Goal: Find specific page/section: Find specific page/section

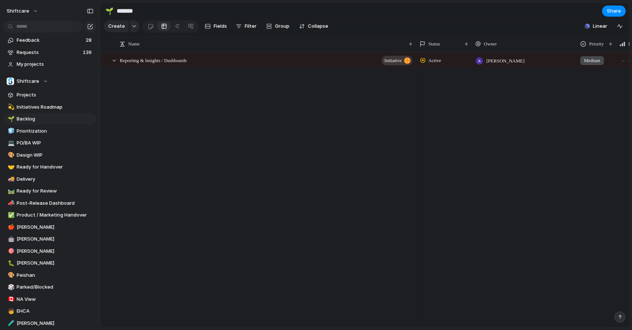
scroll to position [3984, 0]
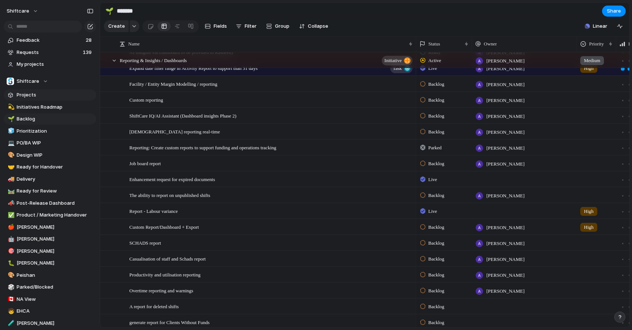
click at [64, 97] on span "Projects" at bounding box center [55, 94] width 77 height 7
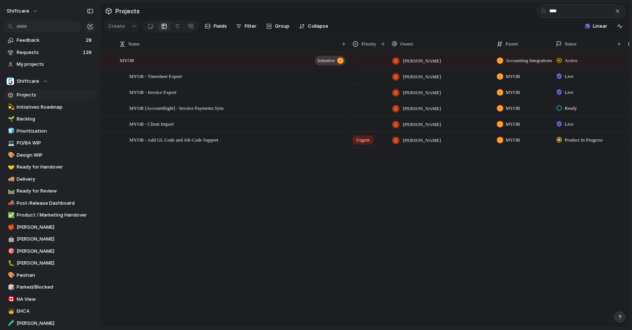
type input "****"
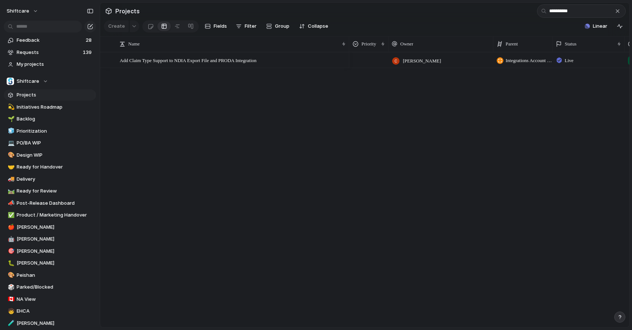
type input "**********"
click at [353, 183] on div "[PERSON_NAME] Integrations Account / HR / Payroll / EVV / Other Live Invoicing" at bounding box center [489, 190] width 280 height 276
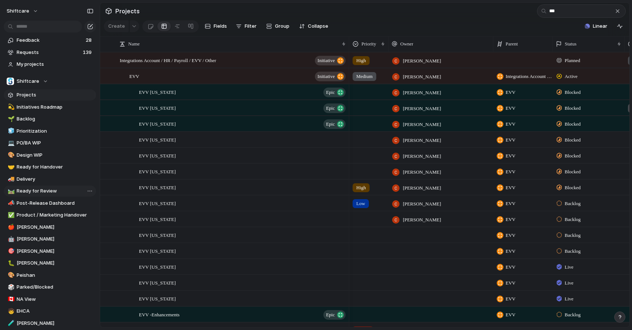
type input "***"
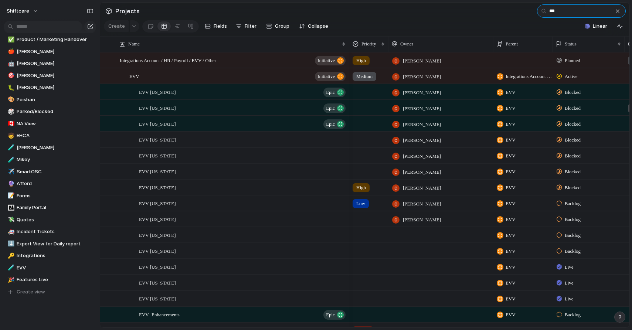
scroll to position [173, 0]
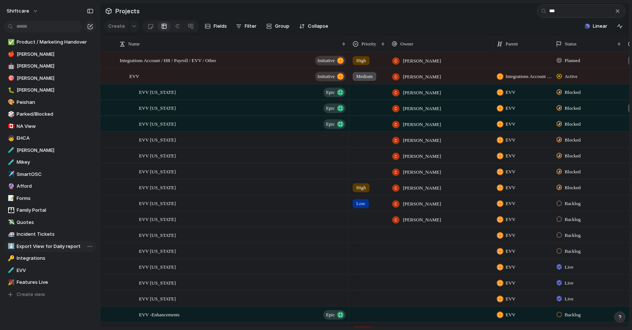
click at [57, 245] on span "Export View for Daily report" at bounding box center [55, 246] width 77 height 7
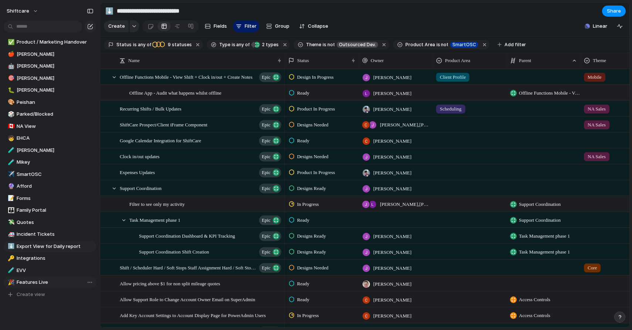
click at [48, 279] on span "Features Live" at bounding box center [55, 282] width 77 height 7
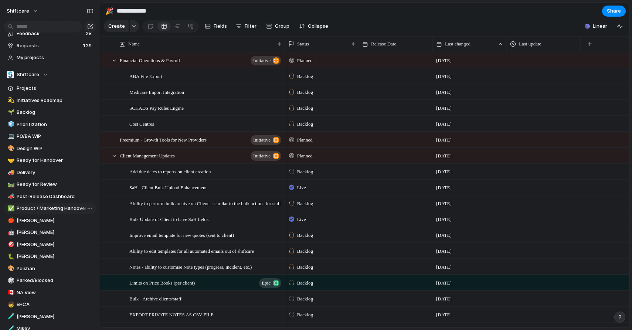
click at [35, 209] on span "Product / Marketing Handover" at bounding box center [55, 208] width 77 height 7
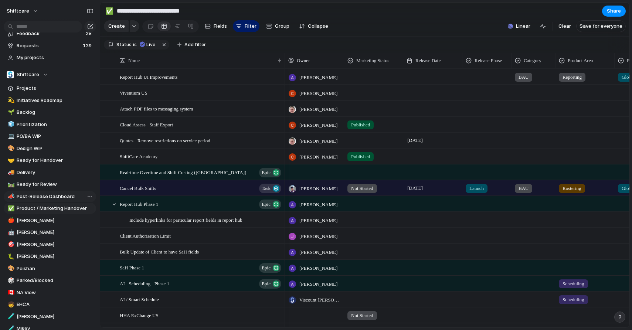
click at [42, 195] on span "Post-Release Dashboard" at bounding box center [55, 196] width 77 height 7
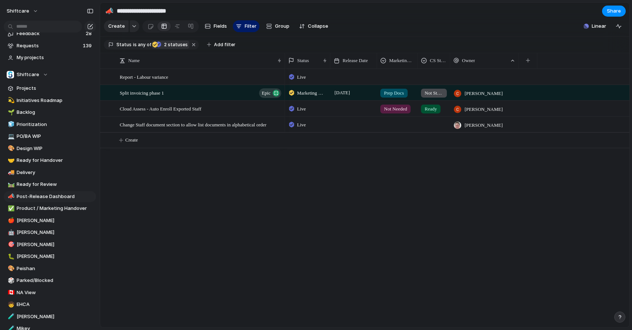
click at [168, 45] on span "2 statuses" at bounding box center [175, 44] width 26 height 7
click at [43, 161] on span "Ready for Handover" at bounding box center [55, 160] width 77 height 7
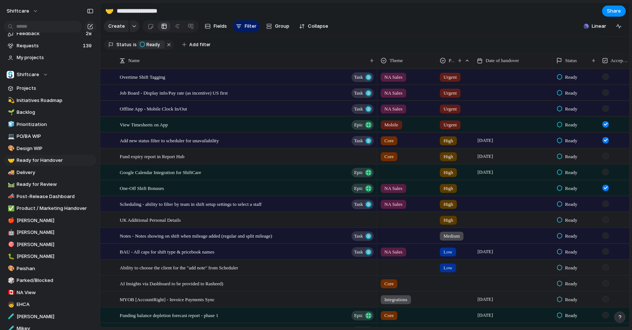
click at [451, 171] on span "High" at bounding box center [449, 172] width 10 height 7
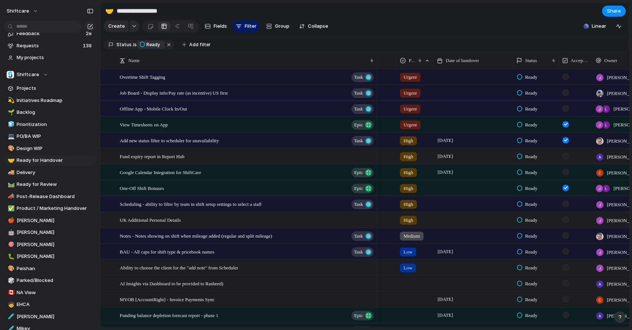
scroll to position [0, 38]
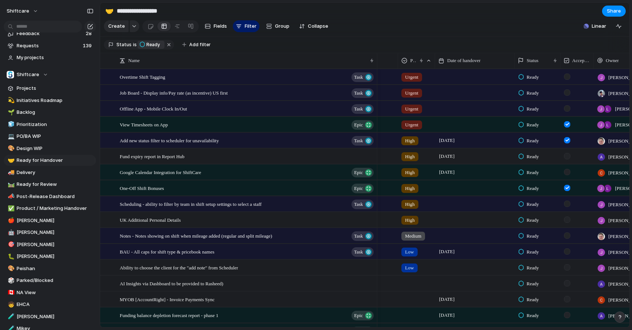
click at [533, 171] on span "Ready" at bounding box center [533, 172] width 12 height 7
click at [53, 172] on span "Delivery" at bounding box center [55, 172] width 77 height 7
type input "********"
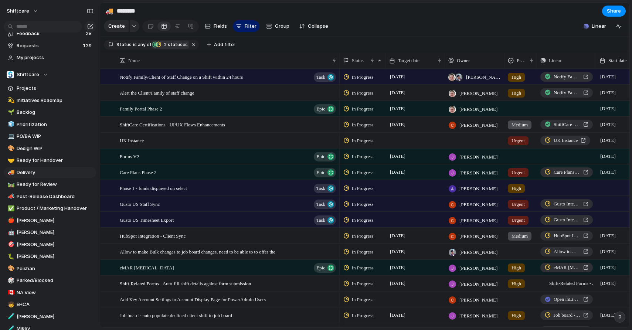
click at [171, 44] on span "2 statuses" at bounding box center [175, 44] width 26 height 7
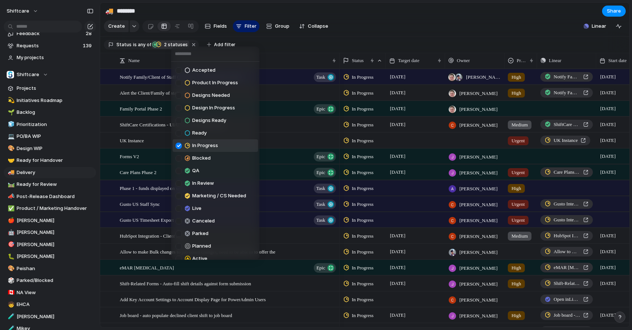
scroll to position [14, 0]
click at [180, 158] on div at bounding box center [179, 156] width 6 height 6
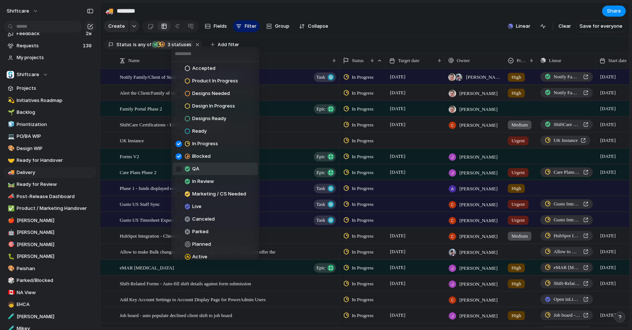
click at [178, 170] on div at bounding box center [179, 169] width 6 height 6
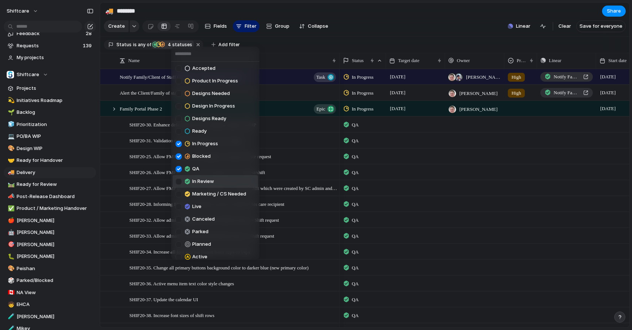
click at [179, 181] on div at bounding box center [179, 182] width 6 height 6
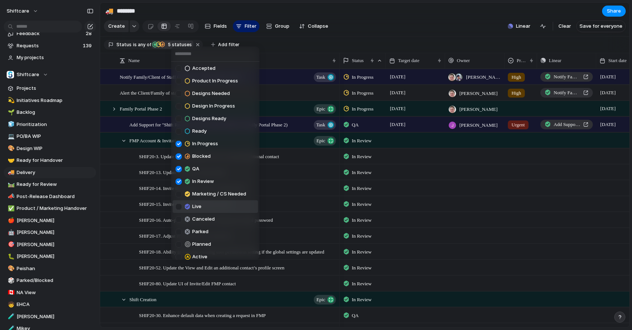
click at [180, 206] on div at bounding box center [179, 207] width 6 height 6
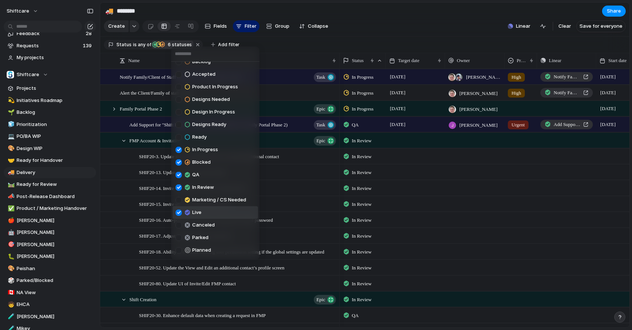
scroll to position [32, 0]
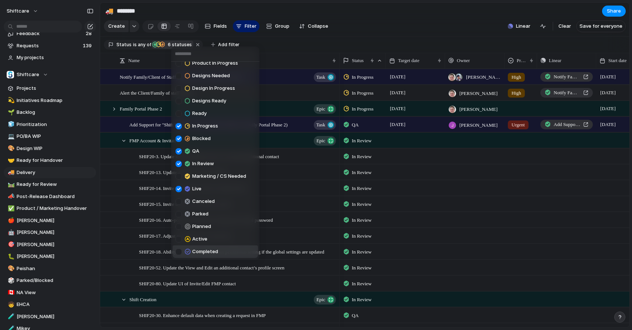
click at [179, 256] on div "Completed" at bounding box center [197, 251] width 43 height 9
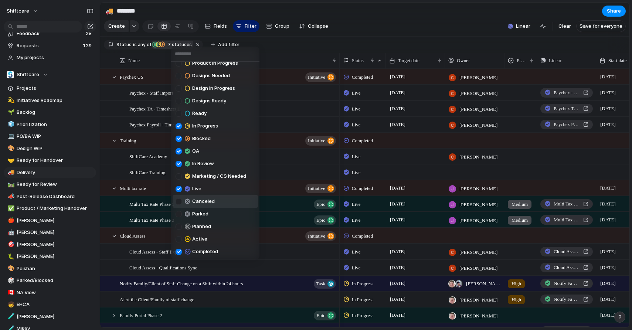
click at [431, 30] on div "Backlog Accepted Product In Progress Designs Needed Design In Progress Designs …" at bounding box center [316, 165] width 632 height 330
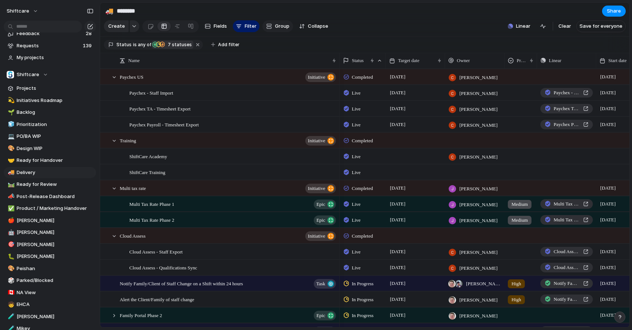
click at [285, 24] on span "Group" at bounding box center [282, 26] width 14 height 7
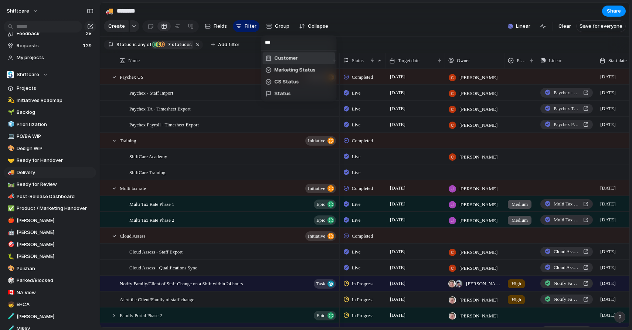
scroll to position [0, 0]
type input "****"
click at [281, 83] on span "Status" at bounding box center [283, 81] width 16 height 7
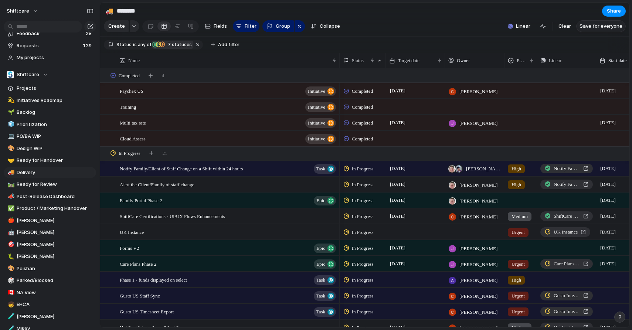
click at [601, 30] on button "Save for everyone" at bounding box center [602, 26] width 50 height 12
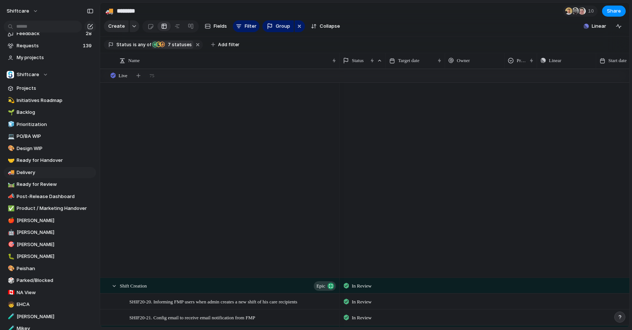
scroll to position [2544, 0]
